Goal: Answer question/provide support

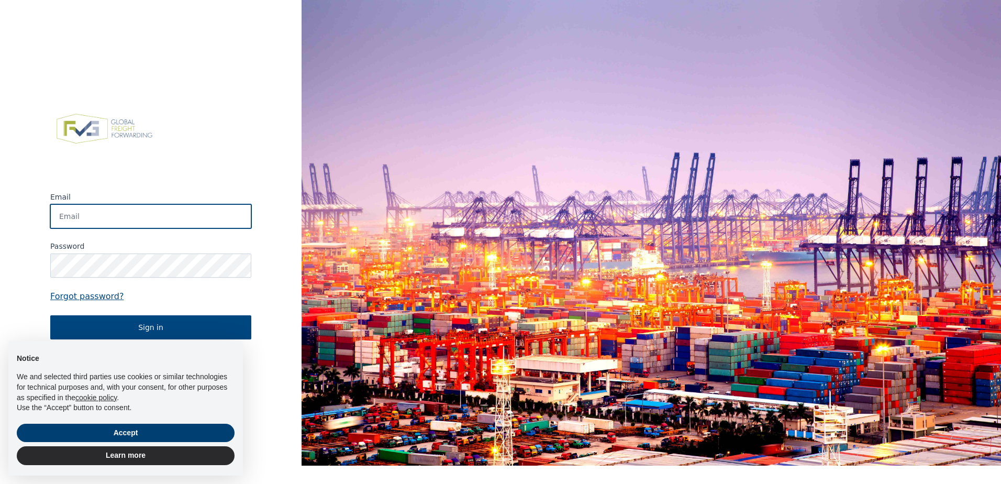
type input "[EMAIL_ADDRESS][PERSON_NAME][DOMAIN_NAME]"
click at [101, 434] on button "Accept" at bounding box center [126, 432] width 218 height 19
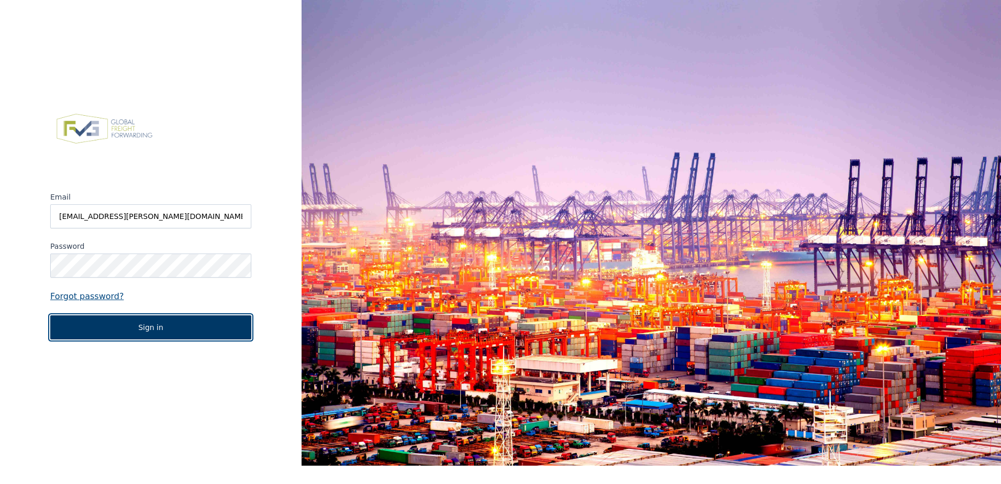
click at [141, 329] on button "Sign in" at bounding box center [150, 327] width 201 height 24
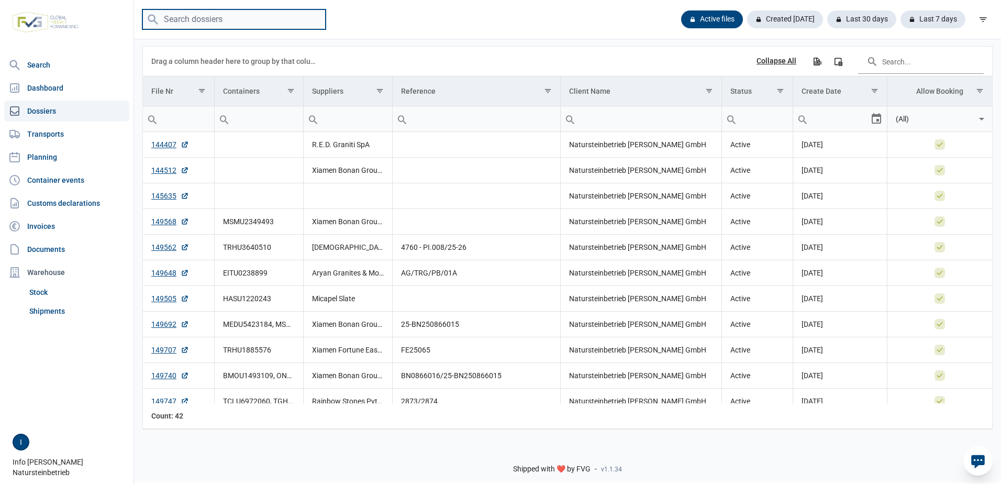
click at [235, 21] on input "search" at bounding box center [233, 19] width 183 height 20
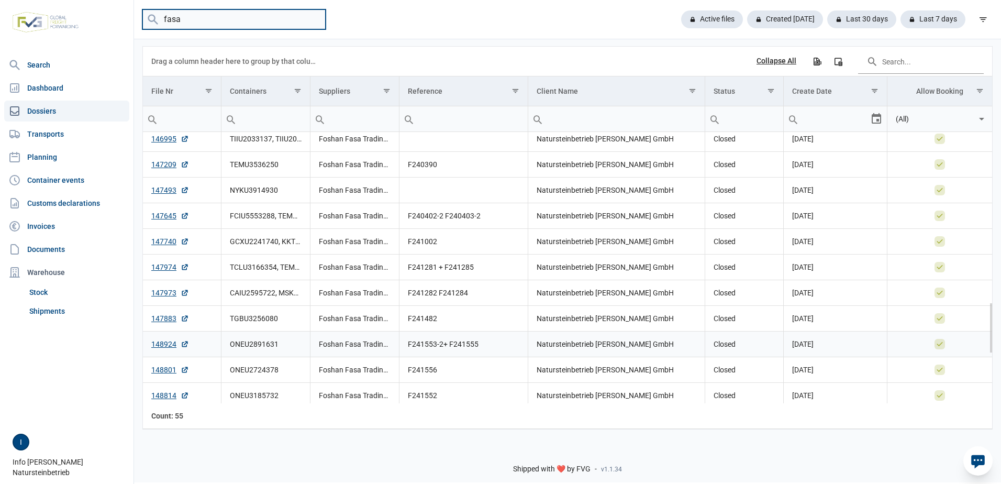
scroll to position [842, 0]
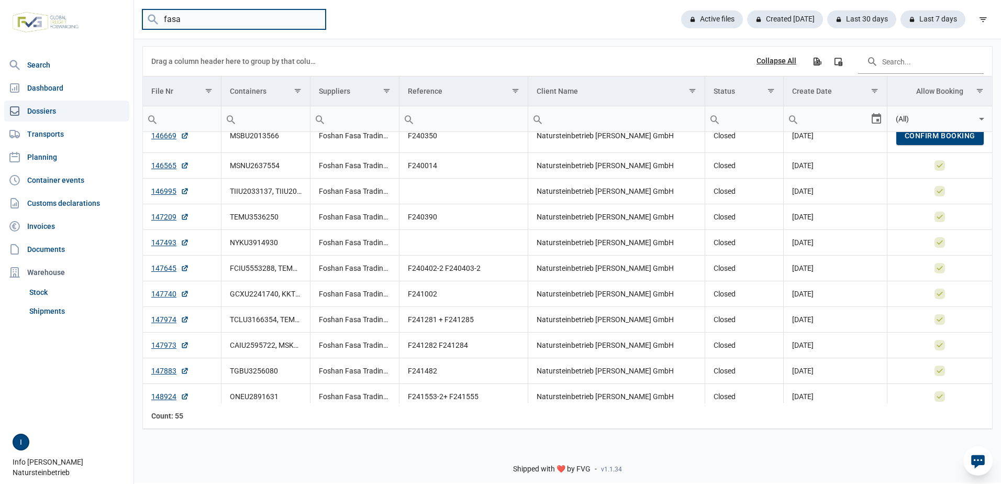
drag, startPoint x: 219, startPoint y: 19, endPoint x: 110, endPoint y: 19, distance: 108.3
click at [110, 19] on div "Search Dashboard Dossiers Transports Planning Container events Customs declarat…" at bounding box center [500, 240] width 1001 height 484
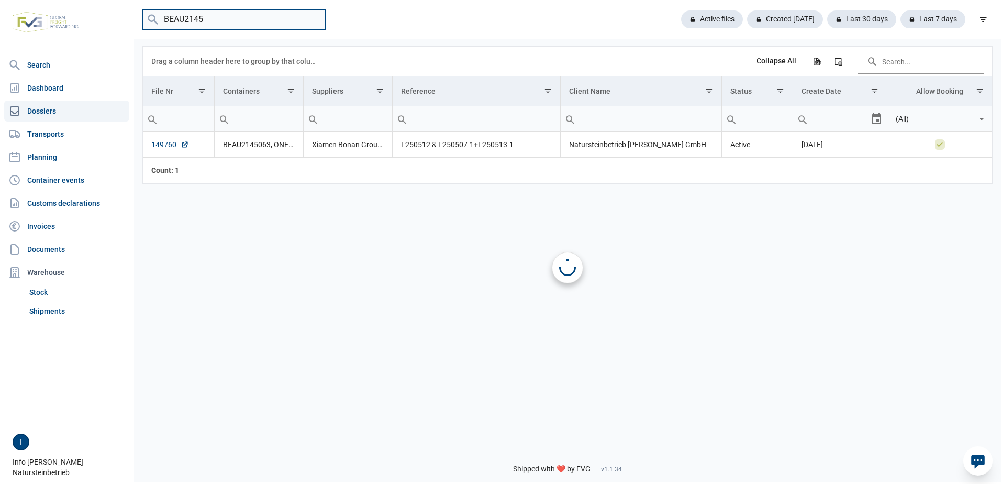
scroll to position [0, 0]
click at [162, 145] on link "149760" at bounding box center [170, 144] width 38 height 10
drag, startPoint x: 227, startPoint y: 23, endPoint x: 116, endPoint y: 16, distance: 111.1
click at [118, 15] on div "Search Dashboard Dossiers Transports Planning Container events Customs declarat…" at bounding box center [500, 240] width 1001 height 484
type input "ONEU2595"
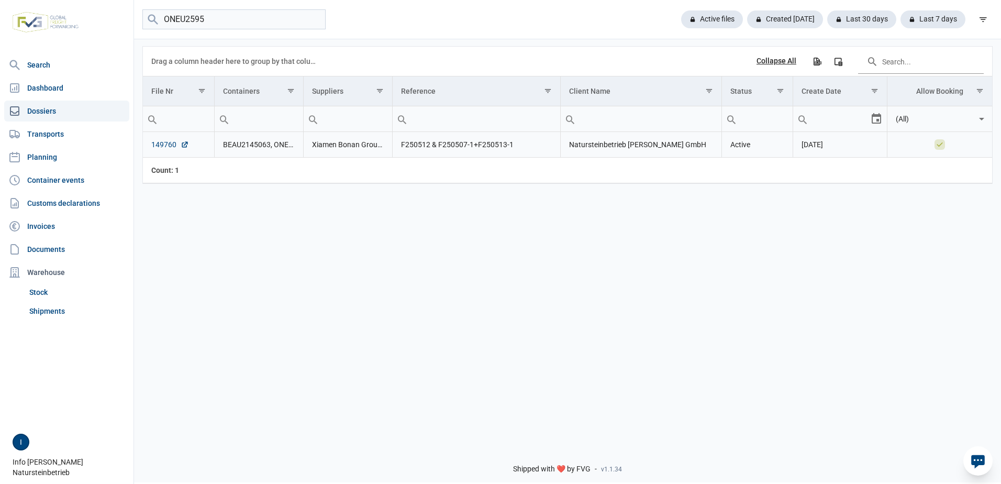
click at [161, 144] on link "149760" at bounding box center [170, 144] width 38 height 10
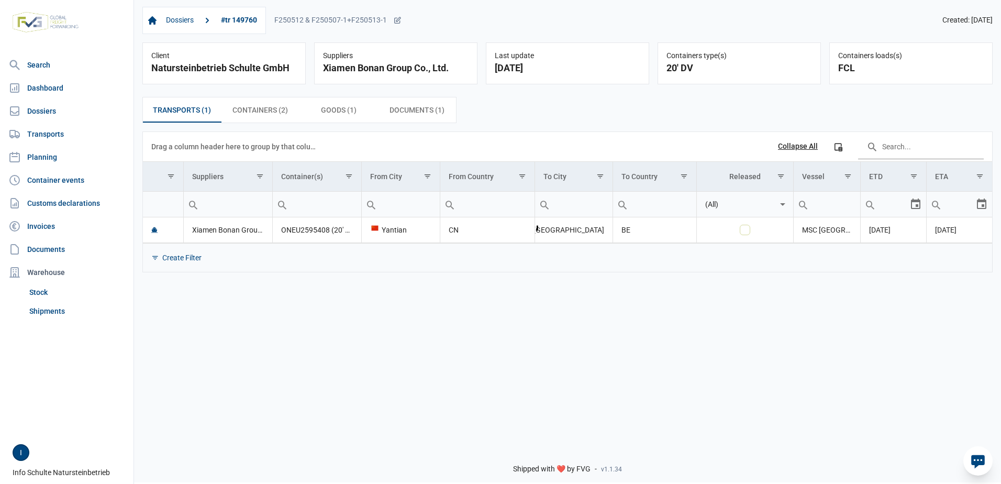
click at [977, 459] on icon at bounding box center [977, 460] width 17 height 17
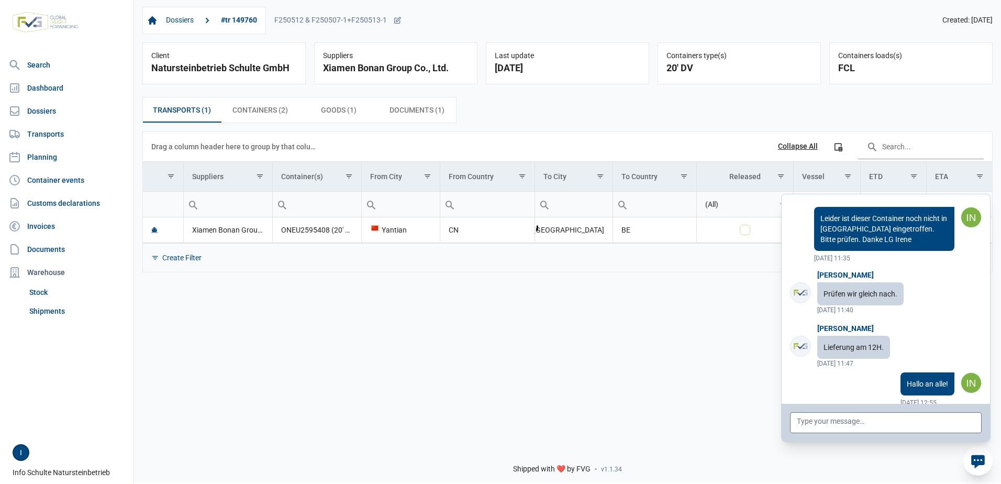
scroll to position [4032, 0]
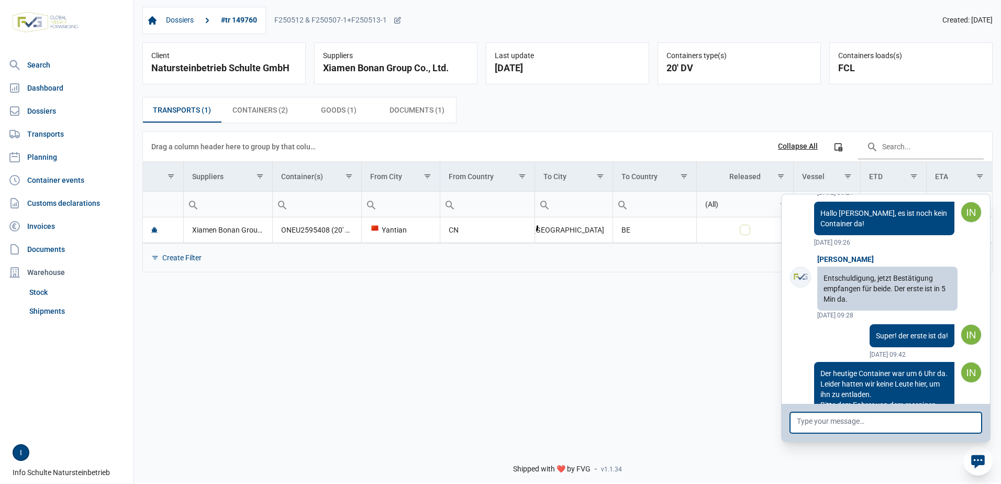
click at [851, 423] on textarea at bounding box center [886, 422] width 192 height 21
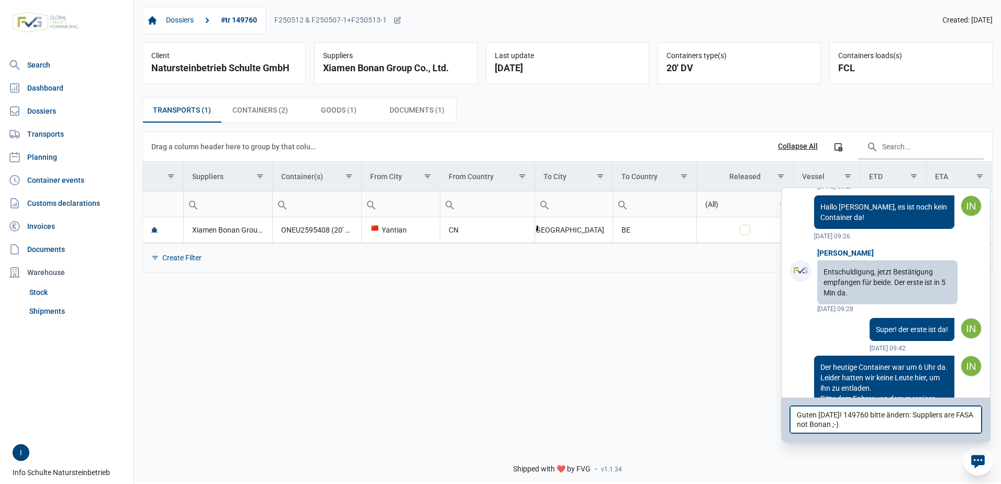
drag, startPoint x: 958, startPoint y: 417, endPoint x: 948, endPoint y: 414, distance: 10.2
click at [948, 414] on textarea "Guten Morgen! 149760 bitte ändern: Suppliers are FASA not Bonan ;-)" at bounding box center [886, 419] width 192 height 27
type textarea "Guten Morgen! 149760 bitte ändern: Suppliers is FASA not Bonan ;-)"
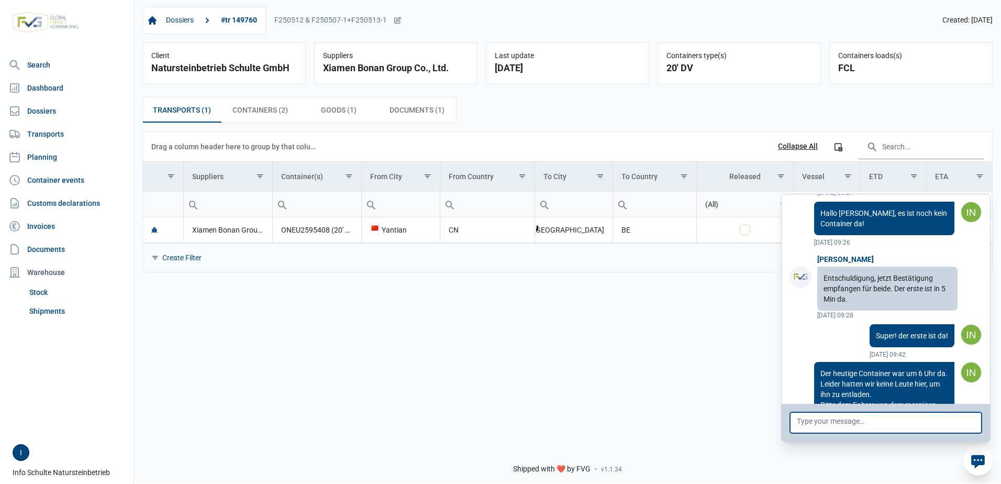
scroll to position [4081, 0]
